Goal: Register for event/course: Register for event/course

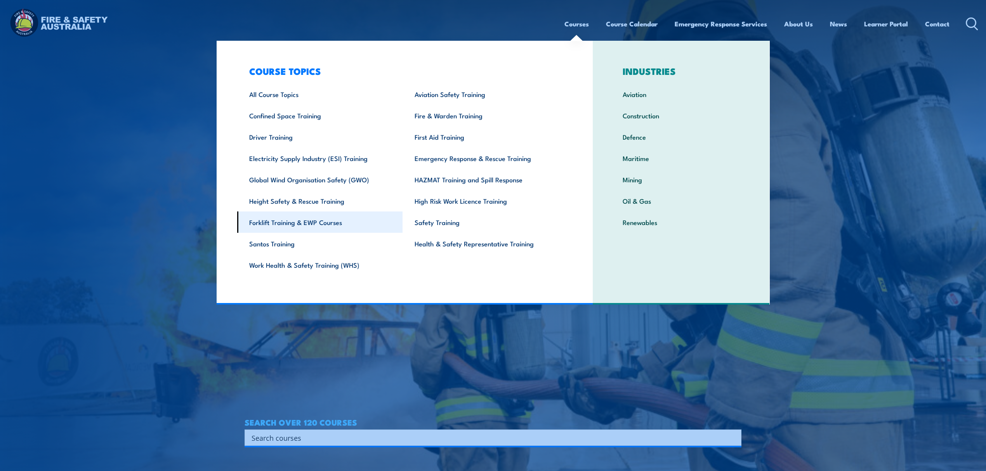
click at [331, 220] on link "Forklift Training & EWP Courses" at bounding box center [320, 221] width 166 height 21
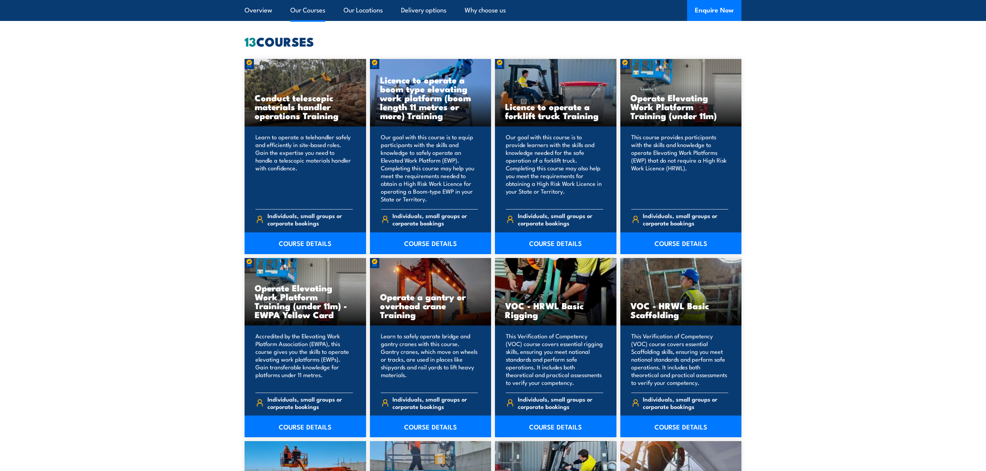
scroll to position [569, 0]
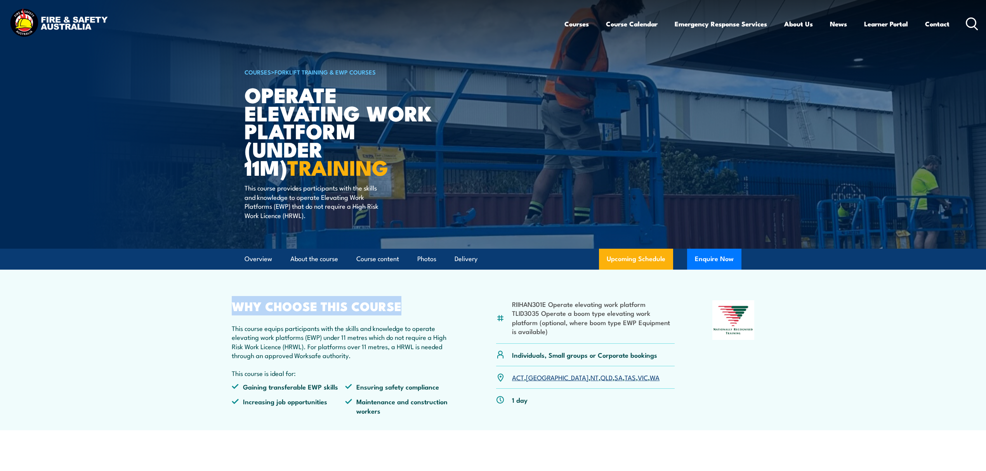
drag, startPoint x: 236, startPoint y: 305, endPoint x: 402, endPoint y: 306, distance: 166.5
click at [402, 306] on h2 "WHY CHOOSE THIS COURSE" at bounding box center [345, 305] width 227 height 11
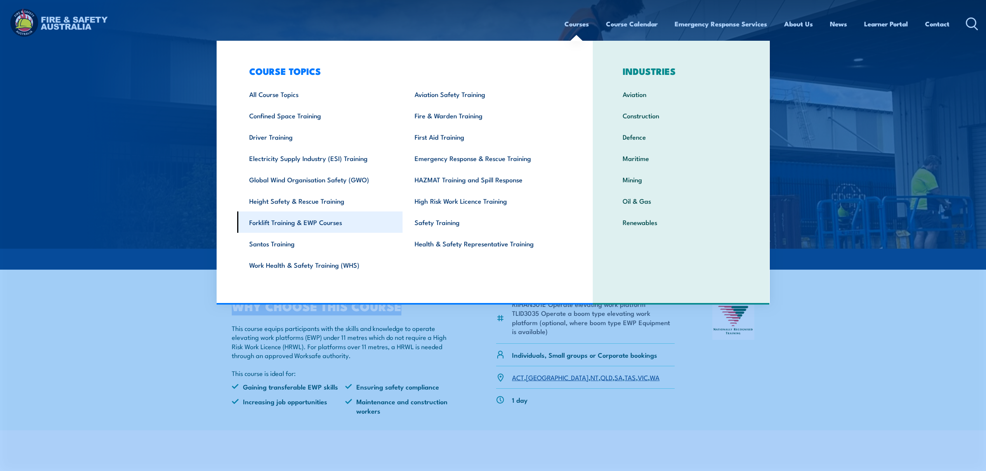
click at [325, 221] on link "Forklift Training & EWP Courses" at bounding box center [320, 221] width 166 height 21
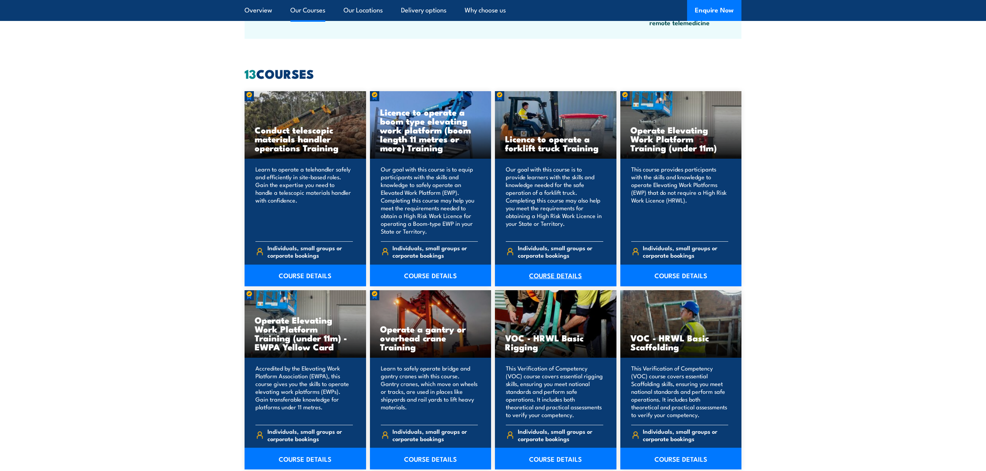
click at [559, 278] on link "COURSE DETAILS" at bounding box center [555, 276] width 121 height 22
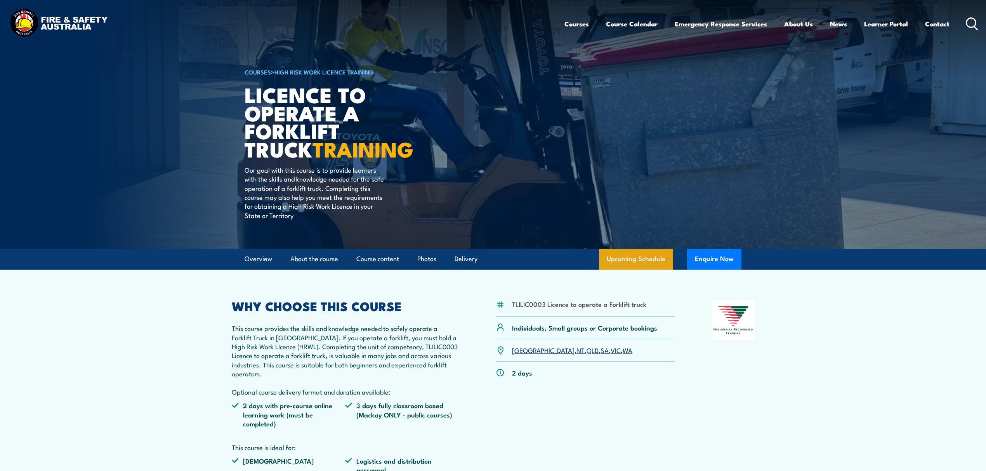
click at [640, 253] on link "Upcoming Schedule" at bounding box center [636, 259] width 74 height 21
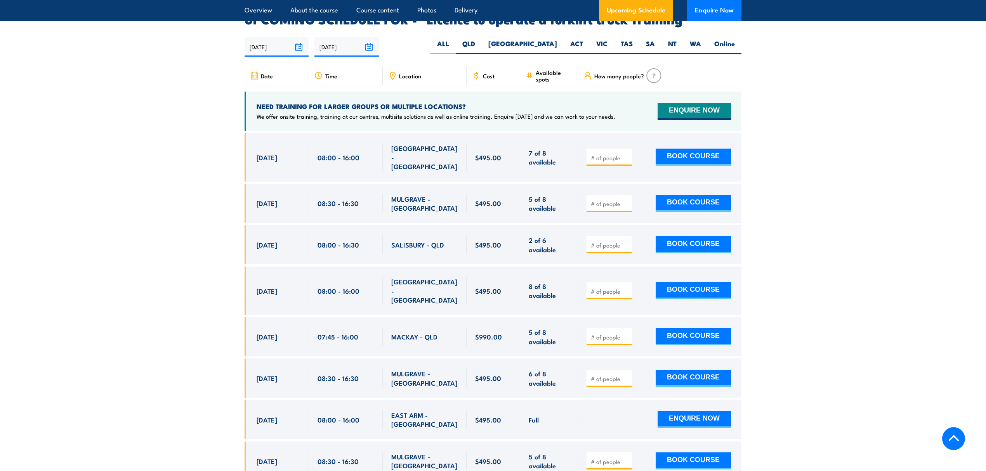
scroll to position [1298, 0]
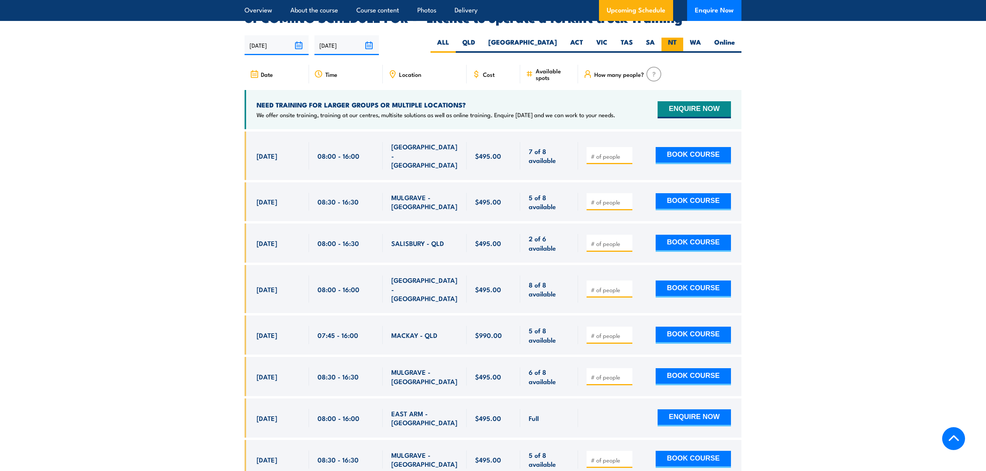
click at [666, 38] on label "NT" at bounding box center [672, 45] width 22 height 15
click at [676, 38] on input "NT" at bounding box center [678, 40] width 5 height 5
radio input "true"
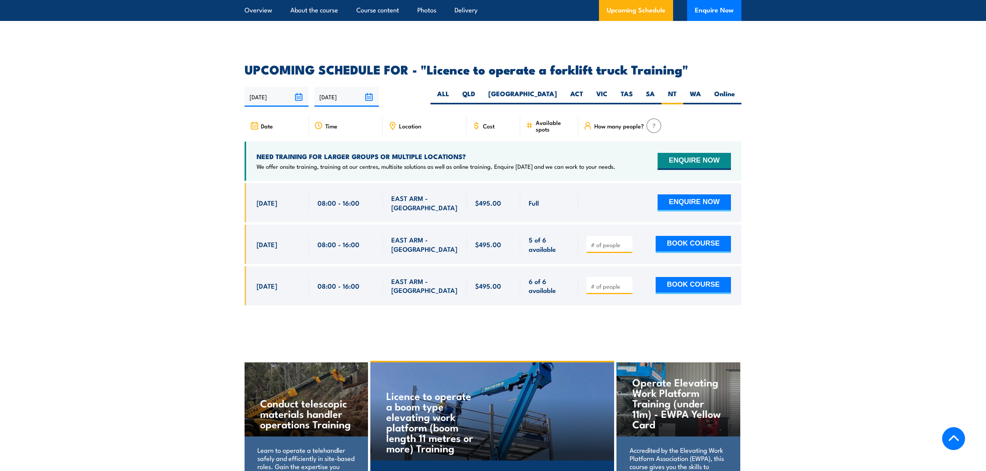
scroll to position [1195, 0]
